Goal: Task Accomplishment & Management: Manage account settings

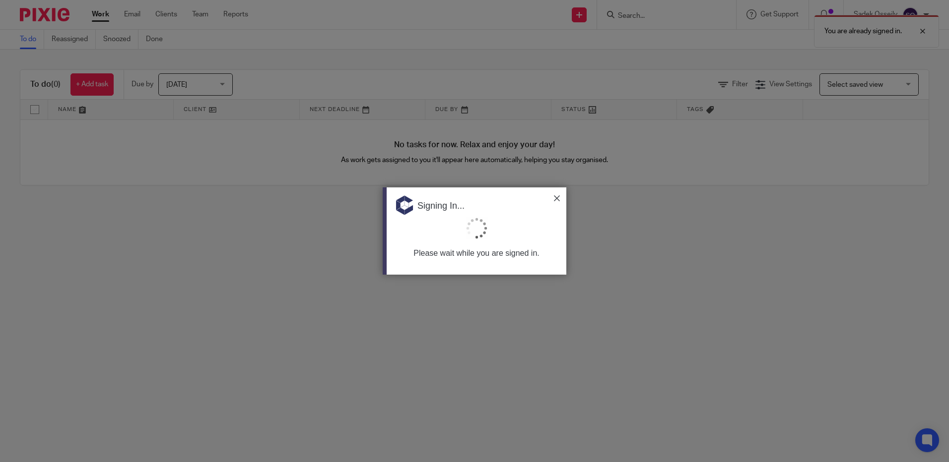
click at [652, 16] on div at bounding box center [474, 231] width 949 height 462
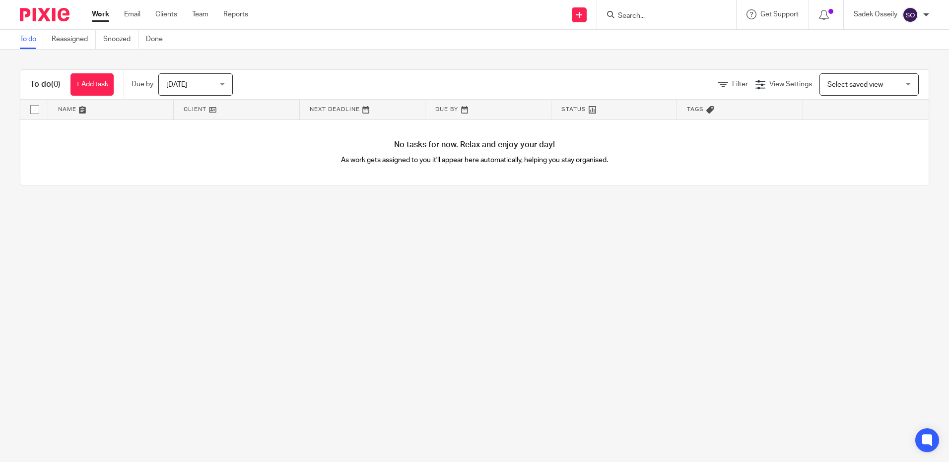
click at [646, 16] on input "Search" at bounding box center [661, 16] width 89 height 9
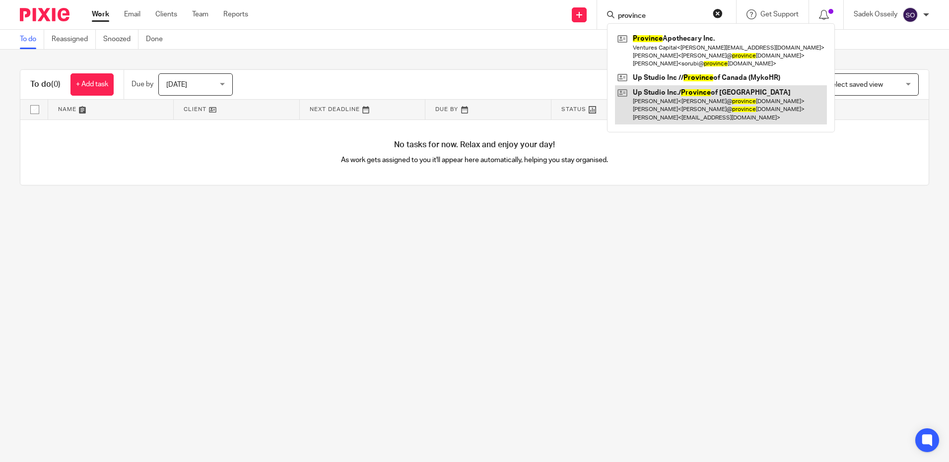
type input "province"
click at [675, 109] on link at bounding box center [721, 104] width 212 height 39
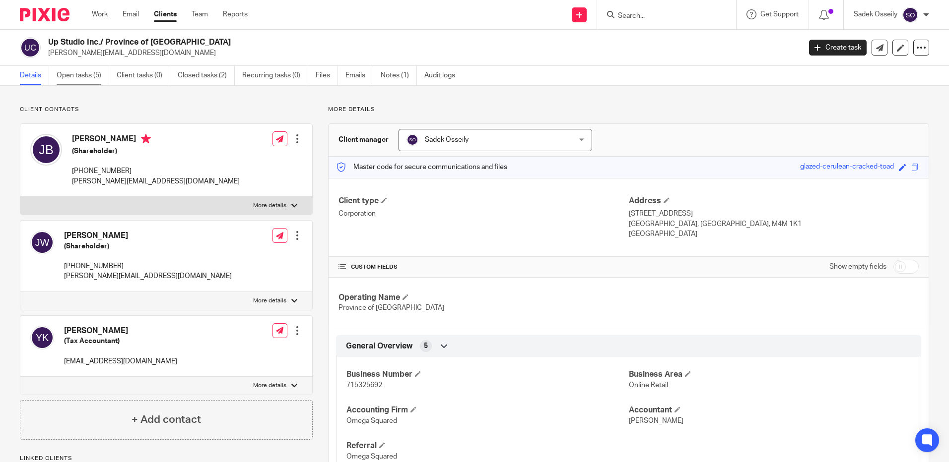
click at [83, 78] on link "Open tasks (5)" at bounding box center [83, 75] width 53 height 19
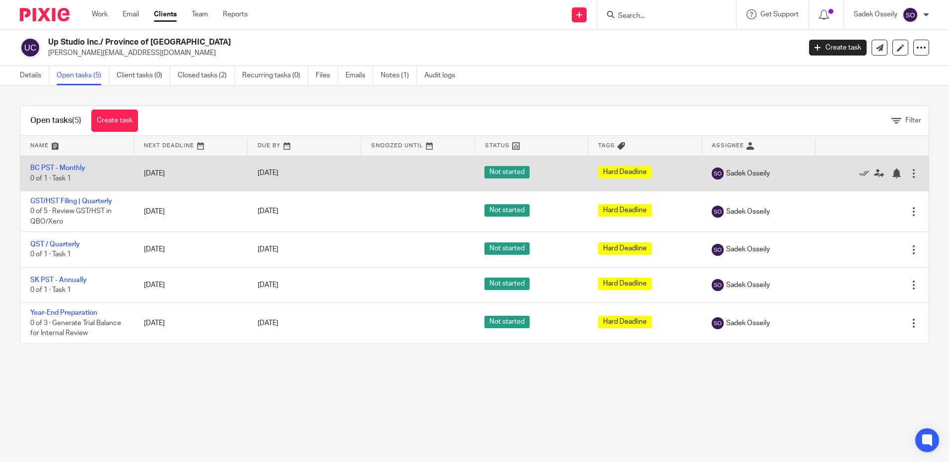
click at [909, 176] on div at bounding box center [914, 174] width 10 height 10
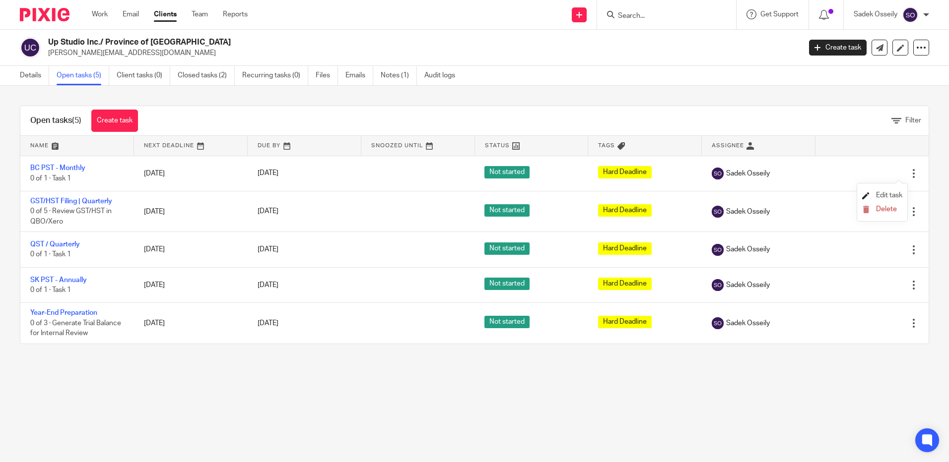
click at [893, 194] on span "Edit task" at bounding box center [889, 195] width 26 height 7
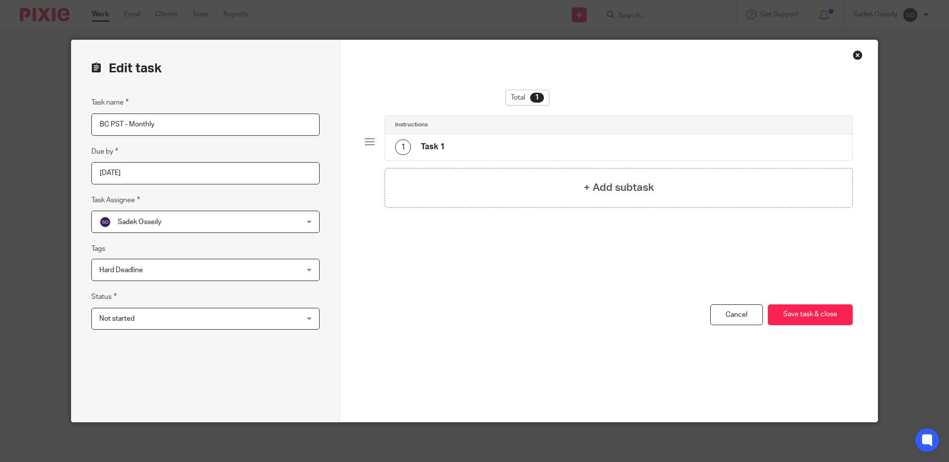
click at [181, 177] on input "2025-09-30" at bounding box center [205, 173] width 228 height 22
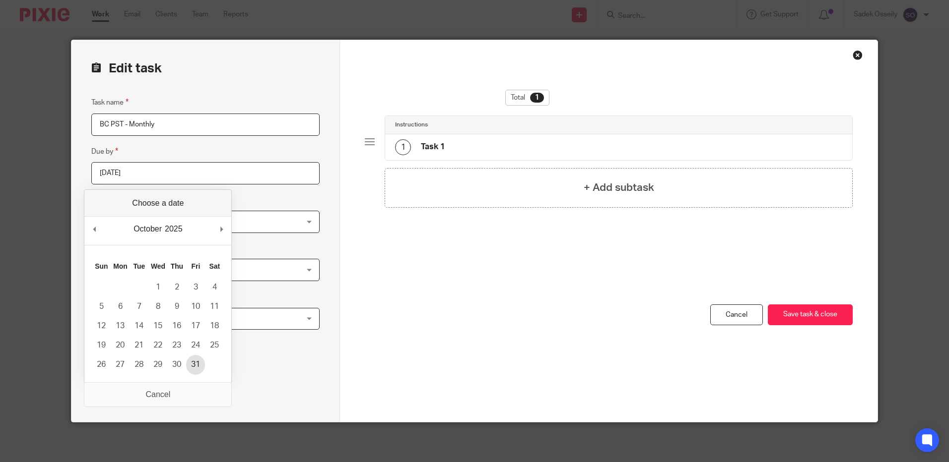
type input "2025-10-31"
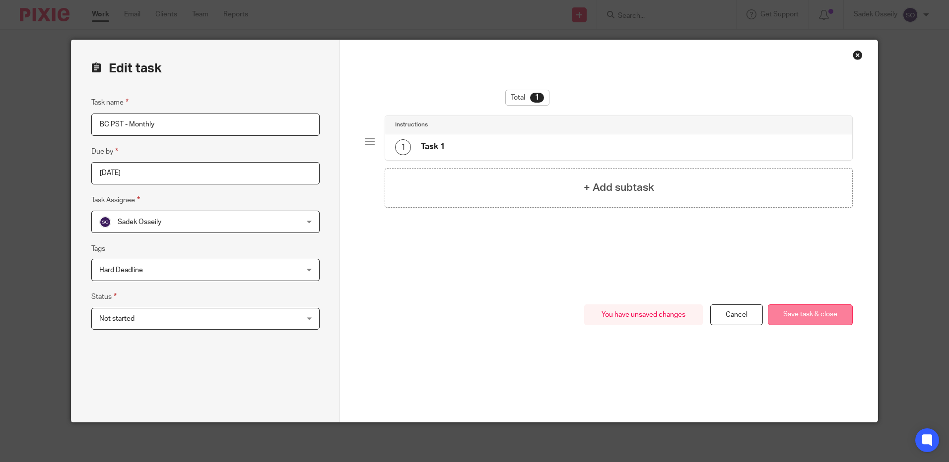
click at [809, 316] on button "Save task & close" at bounding box center [810, 315] width 85 height 21
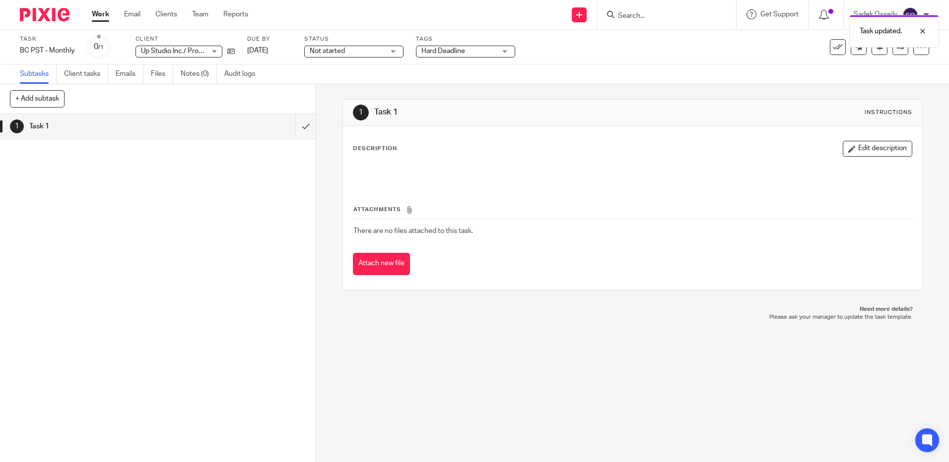
click at [654, 11] on div "Task updated." at bounding box center [706, 29] width 464 height 38
click at [40, 13] on img at bounding box center [45, 14] width 50 height 13
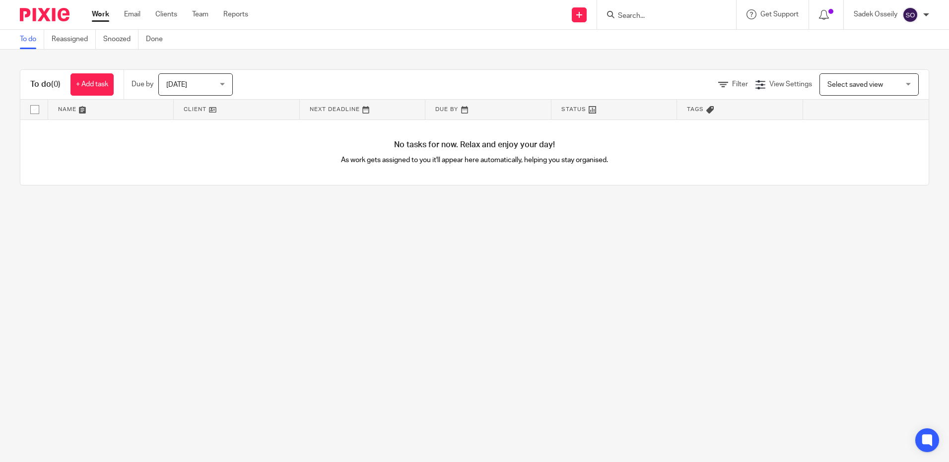
click at [224, 85] on div "[DATE] [DATE]" at bounding box center [195, 84] width 74 height 22
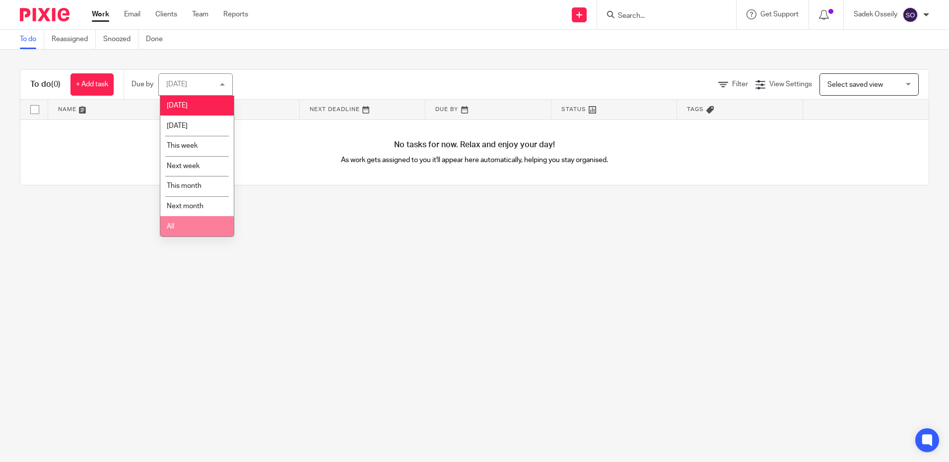
click at [198, 233] on li "All" at bounding box center [196, 226] width 73 height 20
